Goal: Transaction & Acquisition: Purchase product/service

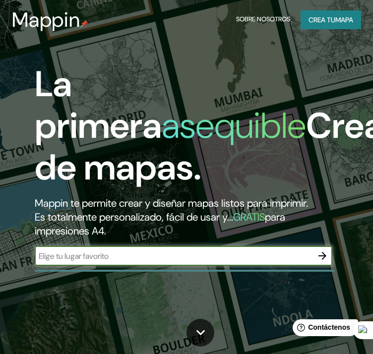
click at [114, 253] on input "text" at bounding box center [174, 256] width 278 height 11
type input "San [PERSON_NAME] Ancash [GEOGRAPHIC_DATA]"
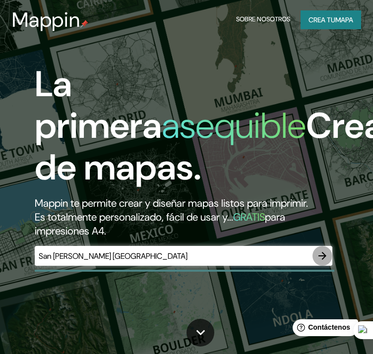
click at [319, 256] on icon "button" at bounding box center [322, 256] width 8 height 8
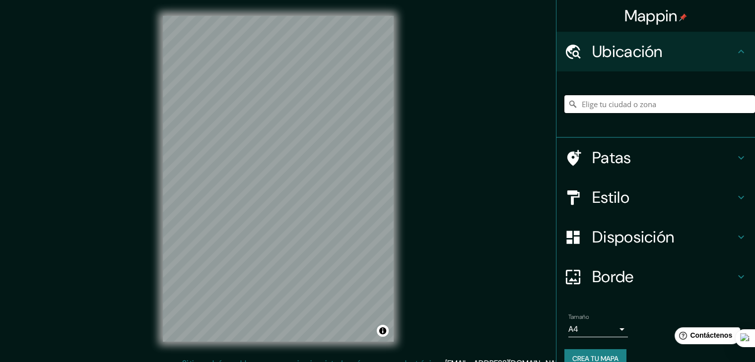
click at [373, 103] on input "Elige tu ciudad o zona" at bounding box center [659, 104] width 191 height 18
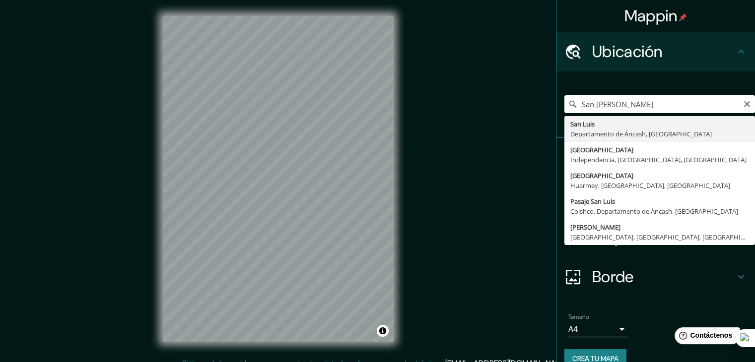
type input "[GEOGRAPHIC_DATA][PERSON_NAME], [GEOGRAPHIC_DATA], [GEOGRAPHIC_DATA]"
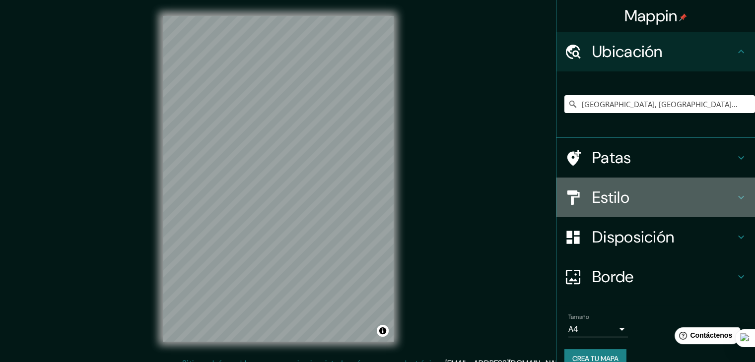
click at [373, 184] on div "Estilo" at bounding box center [655, 198] width 198 height 40
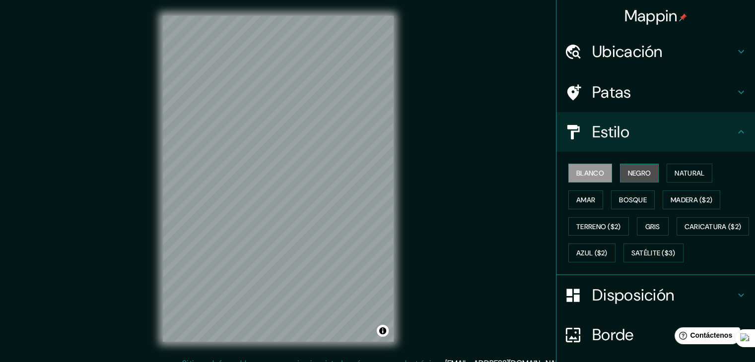
click at [373, 179] on button "Negro" at bounding box center [639, 173] width 39 height 19
click at [350, 117] on div at bounding box center [354, 114] width 8 height 8
click at [373, 101] on div "© Mapbox © OpenStreetMap Improve this map" at bounding box center [277, 179] width 679 height 326
click at [373, 213] on div "© Mapbox © OpenStreetMap Improve this map" at bounding box center [277, 179] width 679 height 326
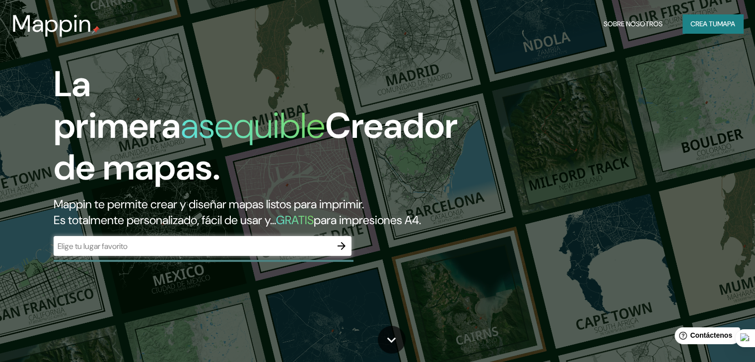
click at [139, 256] on div "​" at bounding box center [203, 246] width 298 height 20
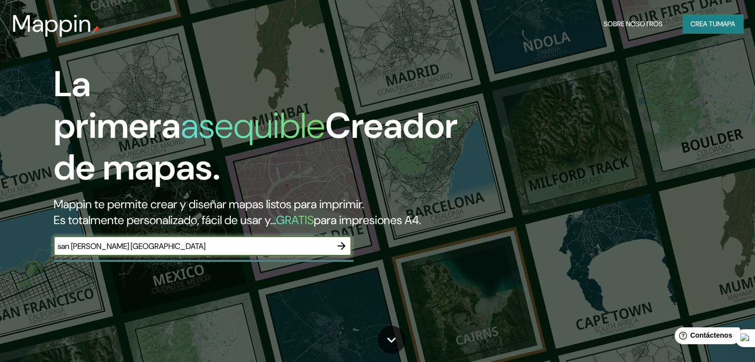
type input "san luis ancash peru"
click at [338, 252] on icon "button" at bounding box center [341, 246] width 12 height 12
click at [119, 252] on input "text" at bounding box center [193, 246] width 278 height 11
type input "SAN LUIS ANCASH PERU"
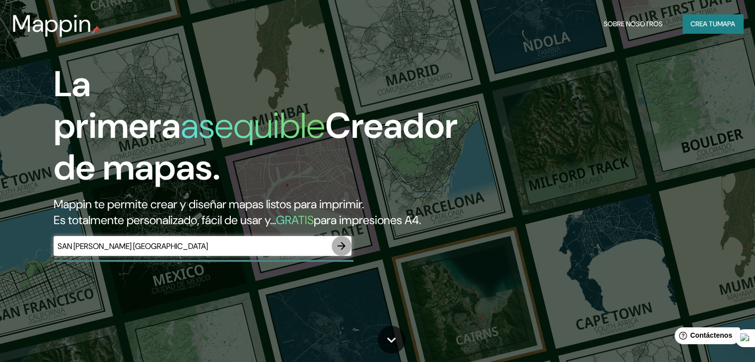
click at [338, 252] on icon "button" at bounding box center [341, 246] width 12 height 12
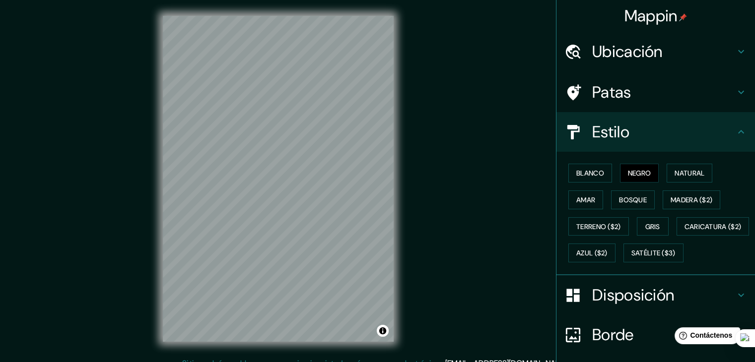
click at [373, 109] on div "Mappin Ubicación Patas Estilo Blanco Negro Natural Amar Bosque Madera ($2) Terr…" at bounding box center [377, 187] width 755 height 374
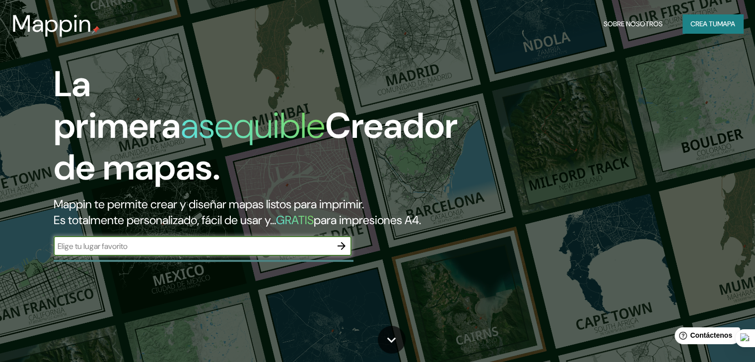
click at [249, 252] on input "text" at bounding box center [193, 246] width 278 height 11
type input "SAN LUIS ANCASH PERU"
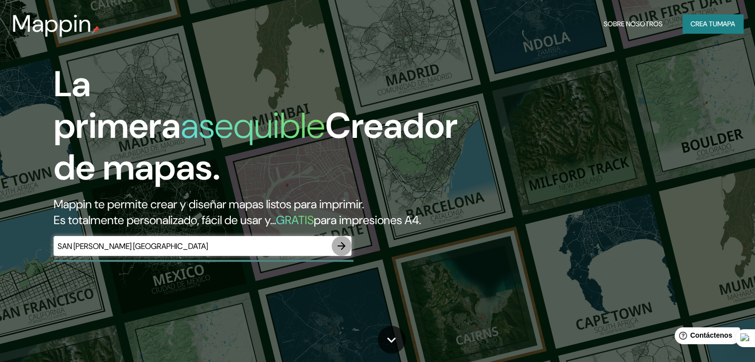
click at [343, 252] on icon "button" at bounding box center [341, 246] width 12 height 12
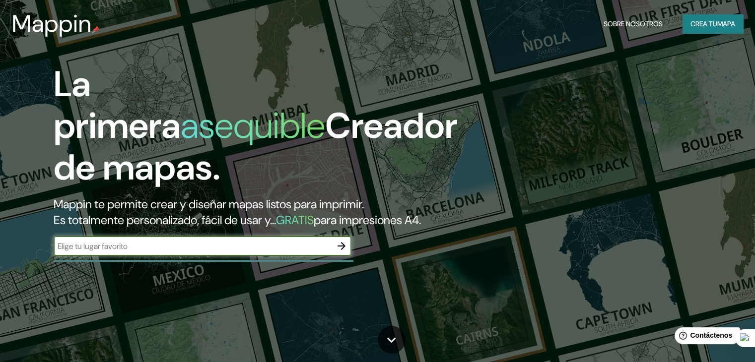
click at [219, 252] on input "text" at bounding box center [193, 246] width 278 height 11
type input "SAN LUIS CARLOS FERMIN FITZCARRAL PERU"
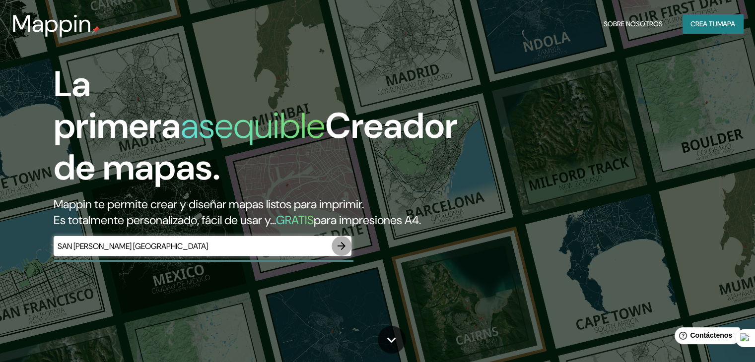
click at [341, 250] on icon "button" at bounding box center [341, 246] width 8 height 8
click at [198, 256] on div "​" at bounding box center [203, 246] width 298 height 20
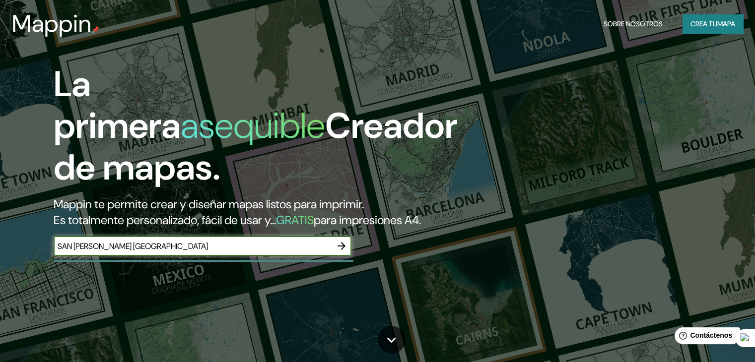
type input "SAN LUIS ANCASH PERU"
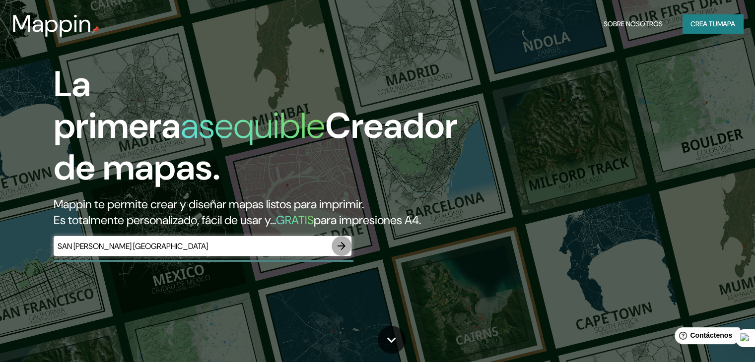
click at [346, 252] on icon "button" at bounding box center [341, 246] width 12 height 12
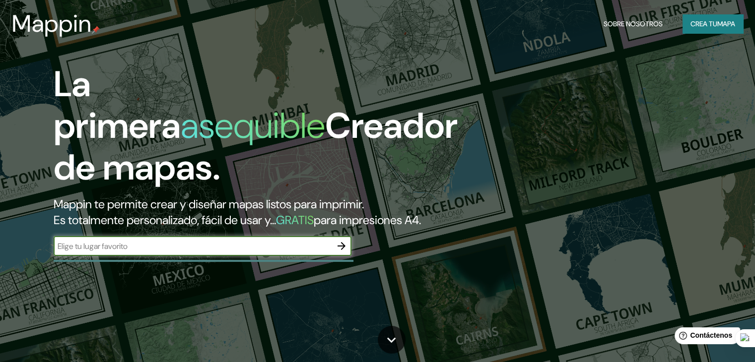
click at [276, 252] on input "text" at bounding box center [193, 246] width 278 height 11
type input "SAN LUIS PERU SUDAMERICA"
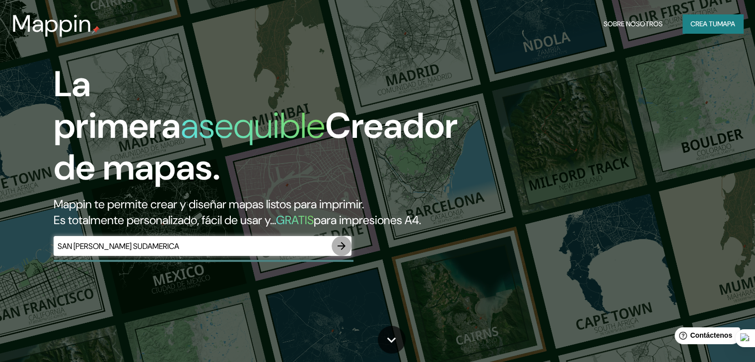
click at [345, 252] on icon "button" at bounding box center [341, 246] width 12 height 12
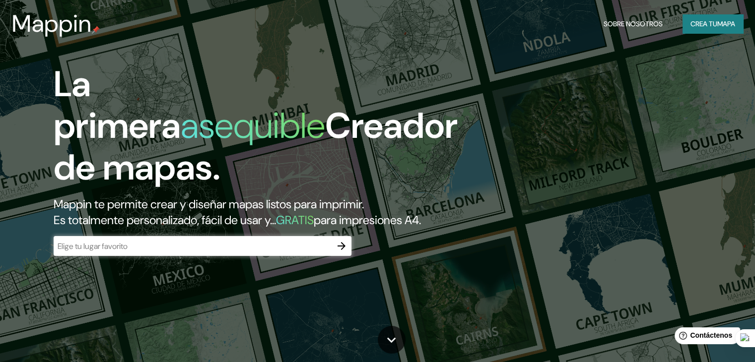
click at [224, 256] on div "​" at bounding box center [203, 246] width 298 height 20
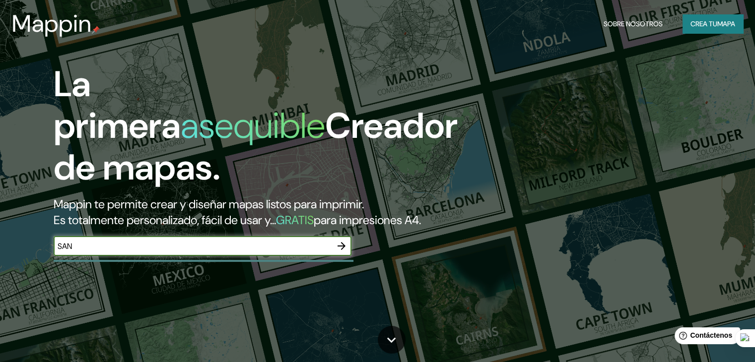
type input "San [PERSON_NAME] Ancash [GEOGRAPHIC_DATA]"
click at [339, 252] on icon "button" at bounding box center [341, 246] width 12 height 12
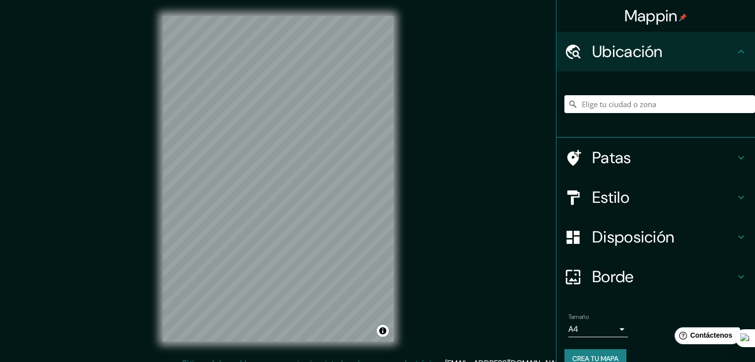
click at [620, 206] on font "Estilo" at bounding box center [610, 197] width 37 height 21
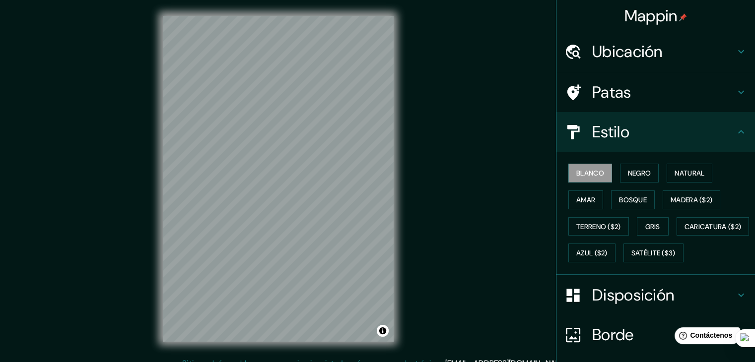
click at [622, 183] on div "Blanco Negro Natural Amar Bosque Madera ($2) Terreno ($2) Gris Caricatura ($2) …" at bounding box center [659, 213] width 191 height 107
click at [628, 177] on font "Negro" at bounding box center [639, 173] width 23 height 9
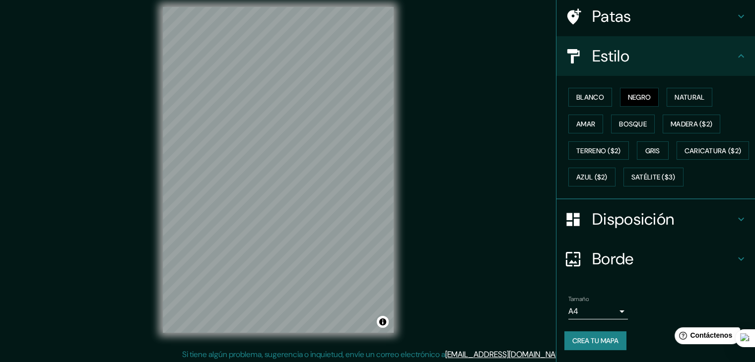
scroll to position [11, 0]
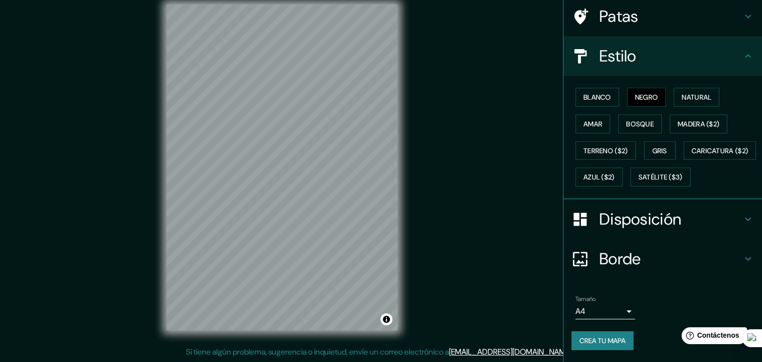
click at [599, 314] on body "Mappin Ubicación Patas Estilo Blanco Negro Natural [PERSON_NAME] ($2) Terreno (…" at bounding box center [381, 170] width 762 height 362
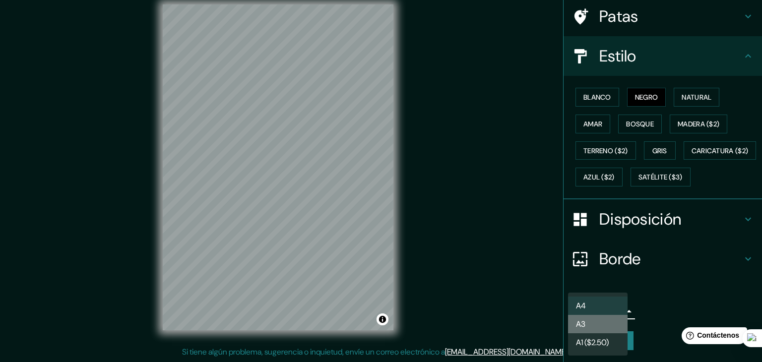
click at [600, 324] on li "A3" at bounding box center [598, 324] width 60 height 18
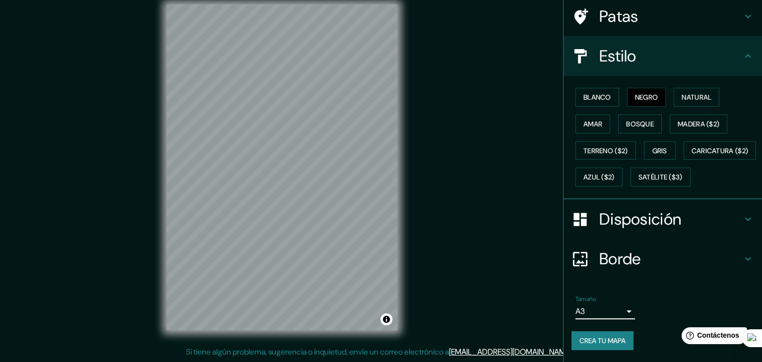
click at [597, 311] on body "Mappin Ubicación Patas Estilo Blanco Negro Natural [PERSON_NAME] ($2) Terreno (…" at bounding box center [381, 170] width 762 height 362
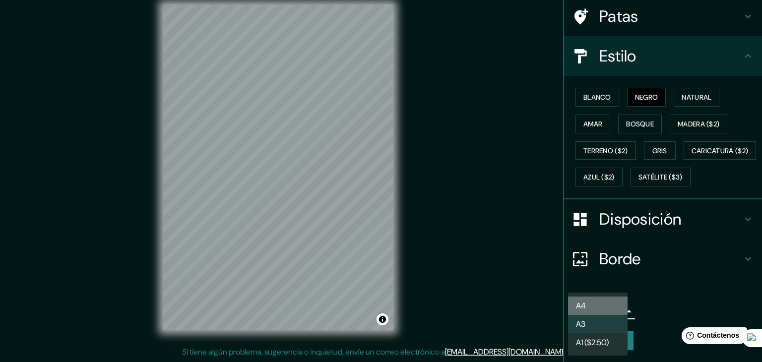
click at [597, 304] on li "A4" at bounding box center [598, 306] width 60 height 18
type input "single"
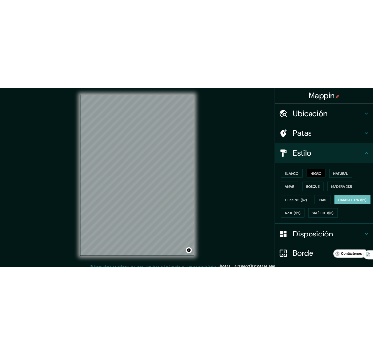
scroll to position [0, 0]
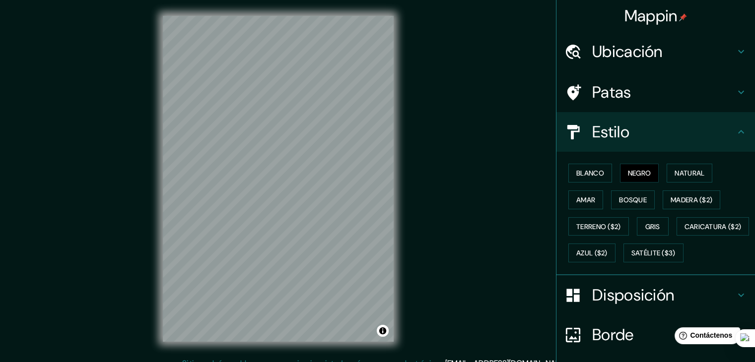
click at [665, 52] on h4 "Ubicación" at bounding box center [663, 52] width 143 height 20
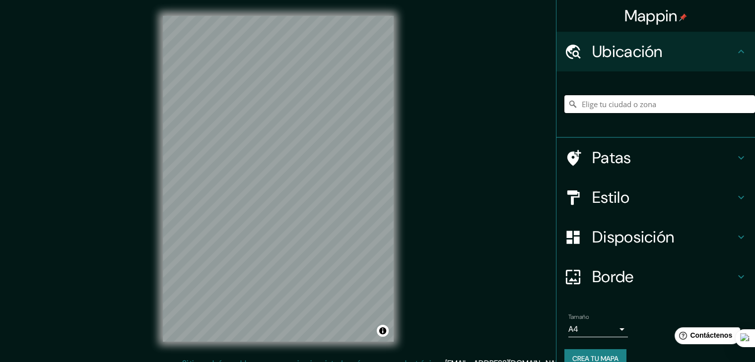
click at [647, 97] on input "Elige tu ciudad o zona" at bounding box center [659, 104] width 191 height 18
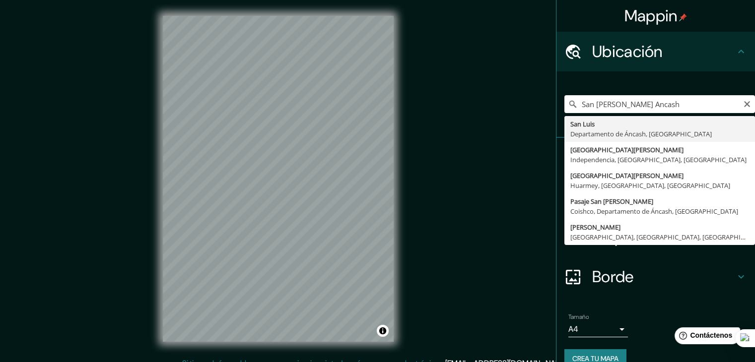
type input "[GEOGRAPHIC_DATA][PERSON_NAME], [GEOGRAPHIC_DATA], [GEOGRAPHIC_DATA]"
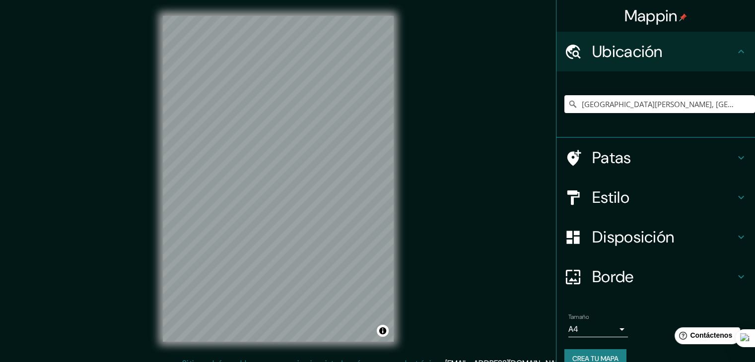
click at [400, 153] on div "© Mapbox © OpenStreetMap Improve this map" at bounding box center [278, 179] width 262 height 358
click at [146, 190] on div "Mappin Ubicación [GEOGRAPHIC_DATA][PERSON_NAME], [GEOGRAPHIC_DATA], [GEOGRAPHIC…" at bounding box center [377, 187] width 755 height 374
click at [147, 209] on div "© Mapbox © OpenStreetMap Improve this map" at bounding box center [278, 179] width 262 height 358
click at [446, 157] on div "Mappin Ubicación [GEOGRAPHIC_DATA][PERSON_NAME], [GEOGRAPHIC_DATA], [GEOGRAPHIC…" at bounding box center [377, 187] width 755 height 374
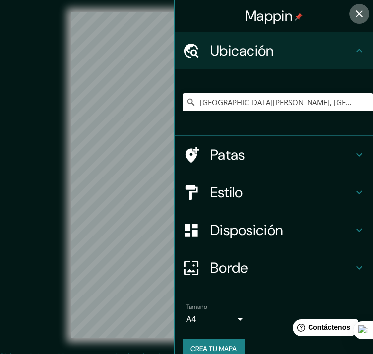
click at [353, 17] on icon "button" at bounding box center [359, 14] width 12 height 12
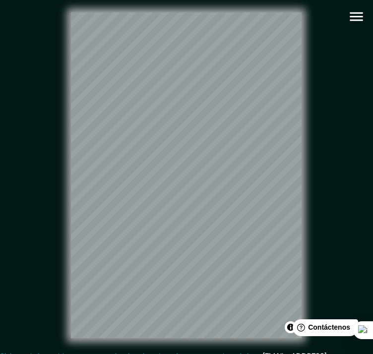
click at [353, 20] on icon "button" at bounding box center [356, 16] width 13 height 9
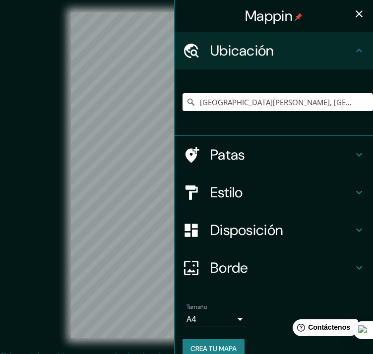
click at [304, 185] on h4 "Estilo" at bounding box center [281, 193] width 143 height 18
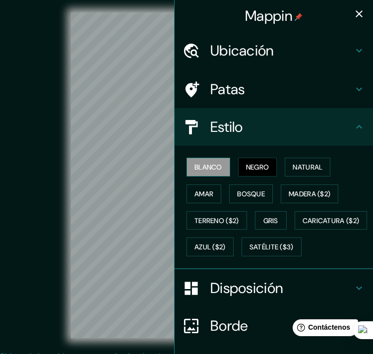
click at [211, 165] on font "Blanco" at bounding box center [208, 167] width 28 height 9
click at [353, 13] on icon "button" at bounding box center [359, 14] width 12 height 12
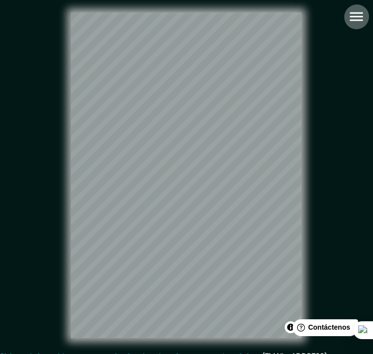
click at [348, 23] on icon "button" at bounding box center [356, 16] width 17 height 17
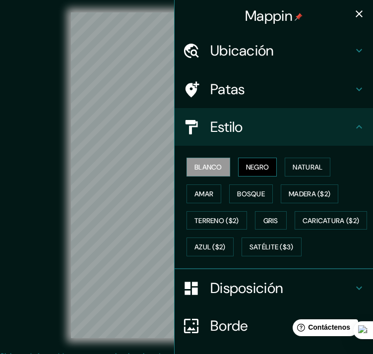
click at [253, 166] on font "Negro" at bounding box center [257, 167] width 23 height 9
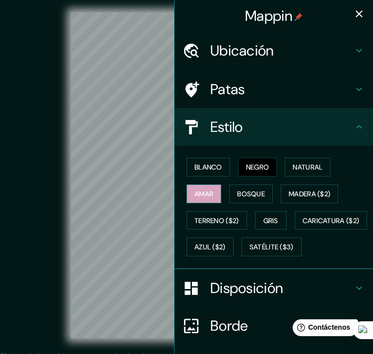
click at [210, 198] on button "Amar" at bounding box center [204, 194] width 35 height 19
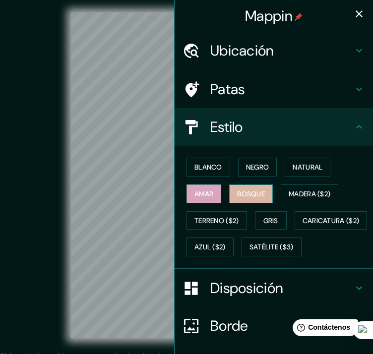
click at [258, 193] on font "Bosque" at bounding box center [251, 194] width 28 height 9
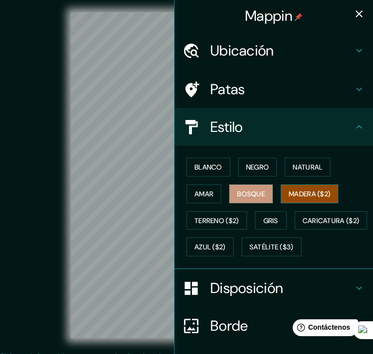
click at [298, 190] on font "Madera ($2)" at bounding box center [310, 194] width 42 height 9
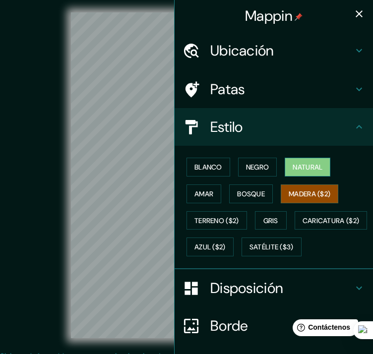
click at [307, 168] on font "Natural" at bounding box center [308, 167] width 30 height 9
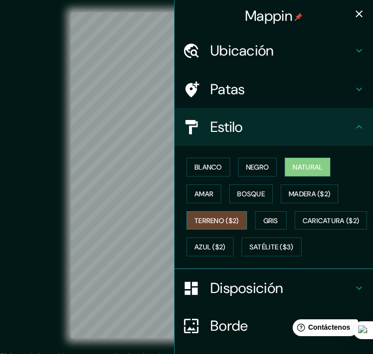
click at [233, 216] on font "Terreno ($2)" at bounding box center [216, 220] width 45 height 9
click at [265, 220] on font "Gris" at bounding box center [270, 220] width 15 height 9
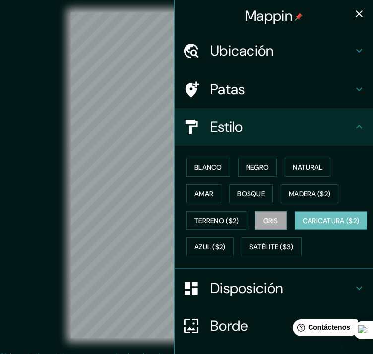
click at [303, 227] on font "Caricatura ($2)" at bounding box center [331, 220] width 57 height 13
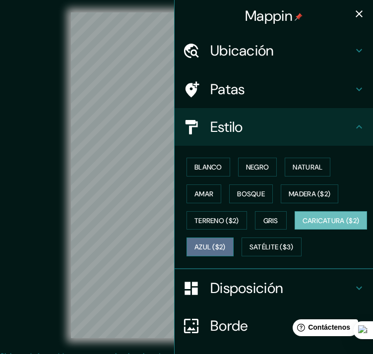
click at [226, 250] on font "Azul ($2)" at bounding box center [209, 247] width 31 height 9
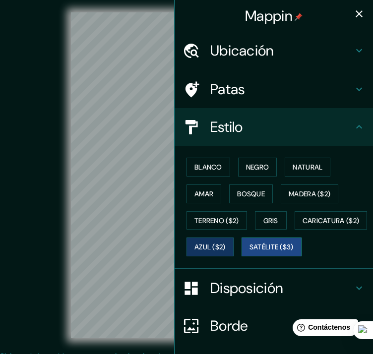
click at [250, 254] on font "Satélite ($3)" at bounding box center [272, 247] width 44 height 13
click at [266, 168] on button "Negro" at bounding box center [257, 167] width 39 height 19
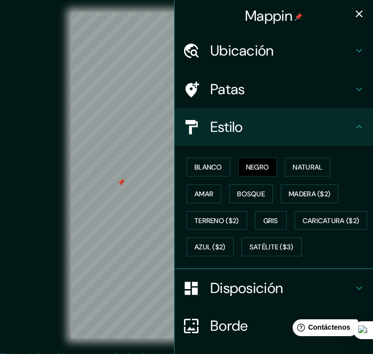
click at [353, 13] on icon "button" at bounding box center [359, 14] width 12 height 12
